Goal: Task Accomplishment & Management: Use online tool/utility

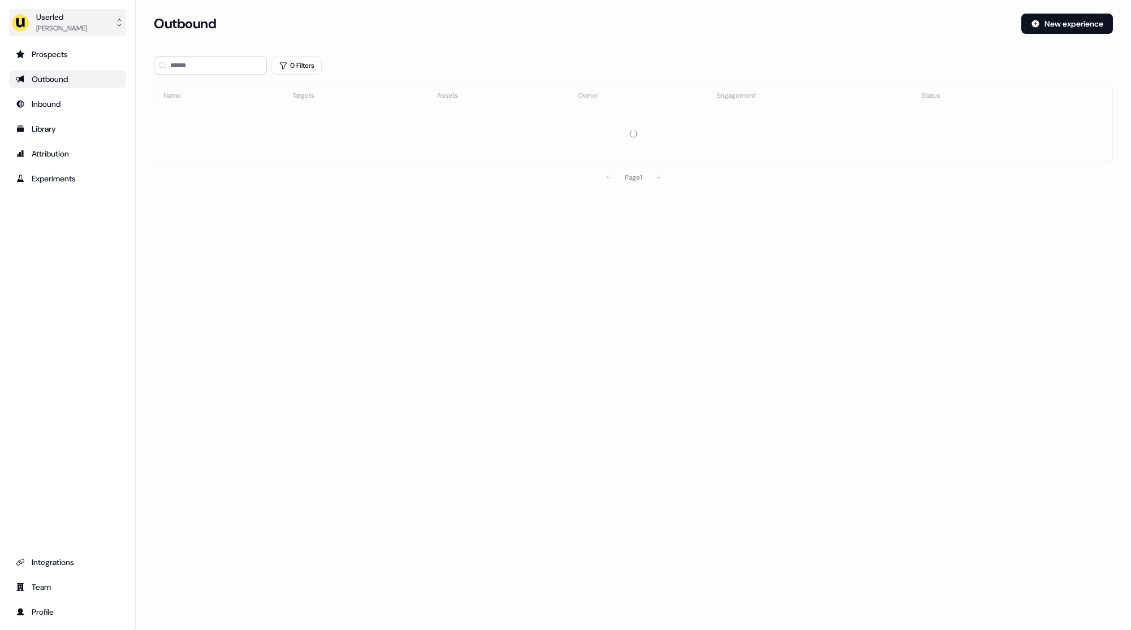
click at [51, 24] on div "[PERSON_NAME]" at bounding box center [61, 28] width 51 height 11
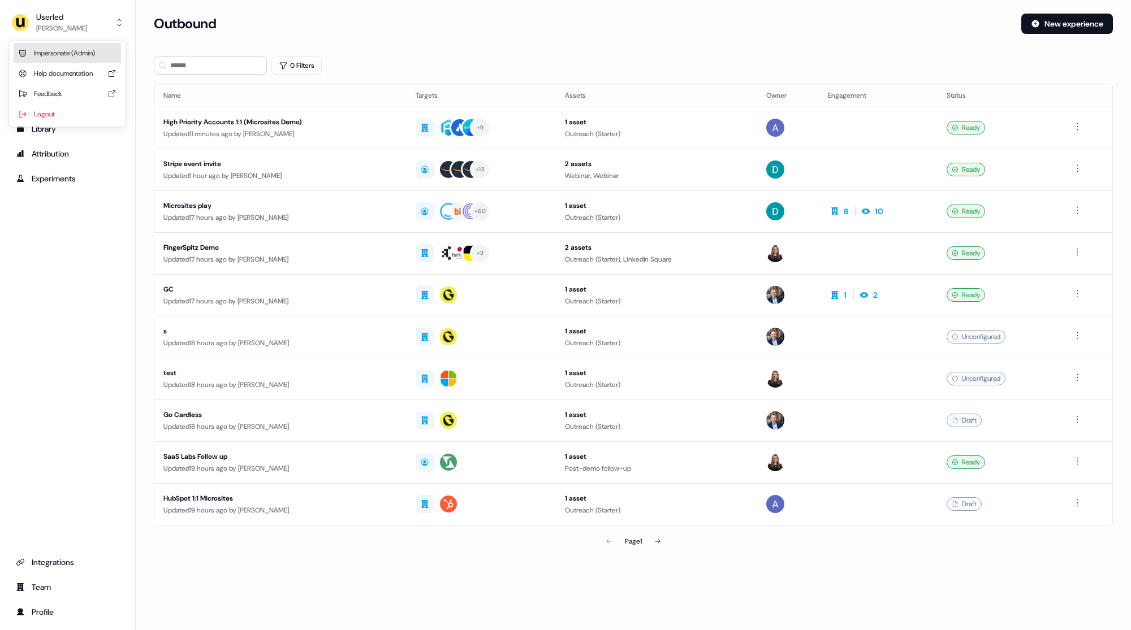
click at [97, 47] on div "Impersonate (Admin)" at bounding box center [67, 53] width 107 height 20
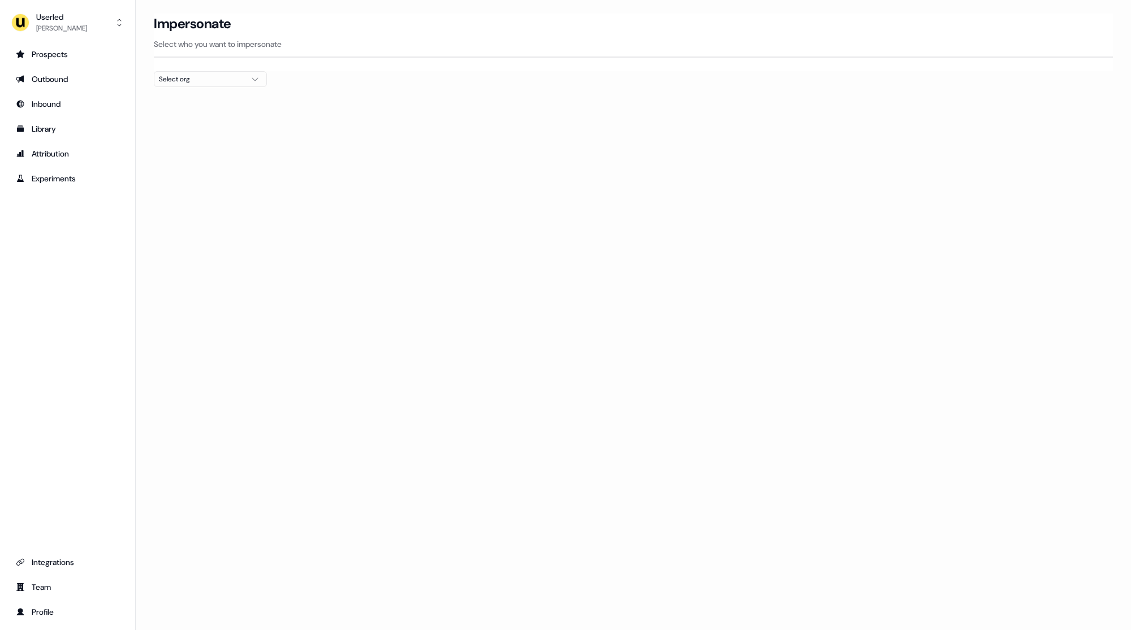
click at [196, 80] on div "Select org" at bounding box center [201, 79] width 85 height 11
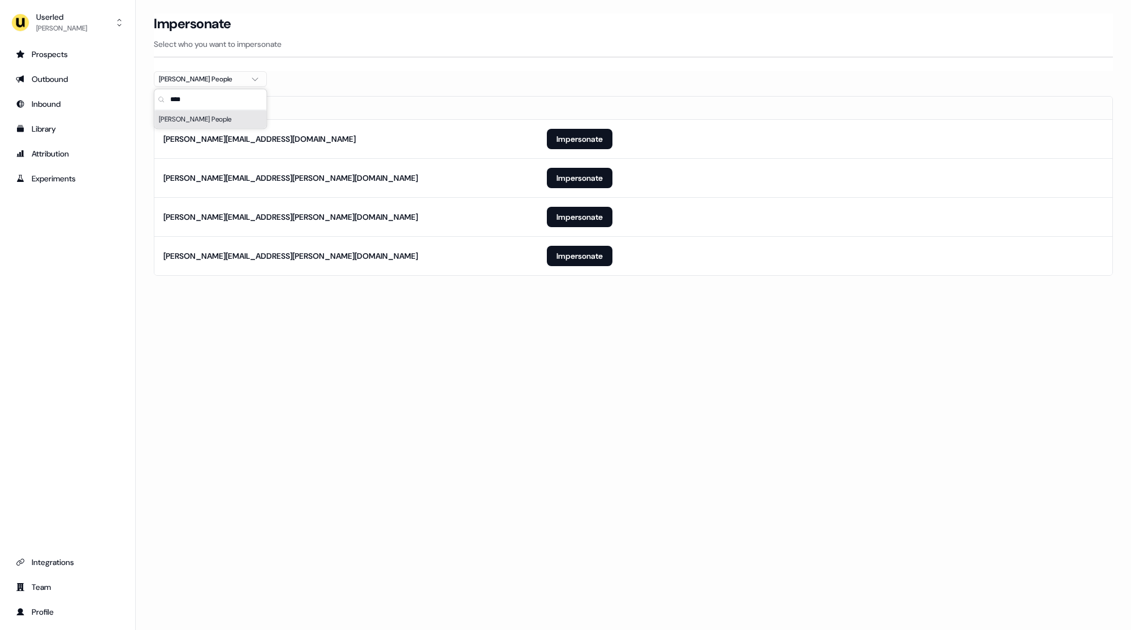
type input "****"
click at [457, 378] on div "Loading... Impersonate Select who you want to impersonate Maki People Email mar…" at bounding box center [633, 315] width 995 height 630
click at [576, 256] on button "Impersonate" at bounding box center [580, 256] width 66 height 20
